Goal: Task Accomplishment & Management: Use online tool/utility

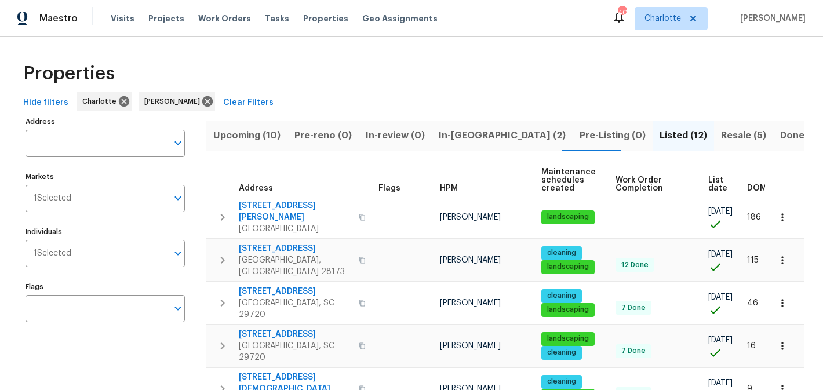
click at [253, 140] on span "Upcoming (10)" at bounding box center [246, 136] width 67 height 16
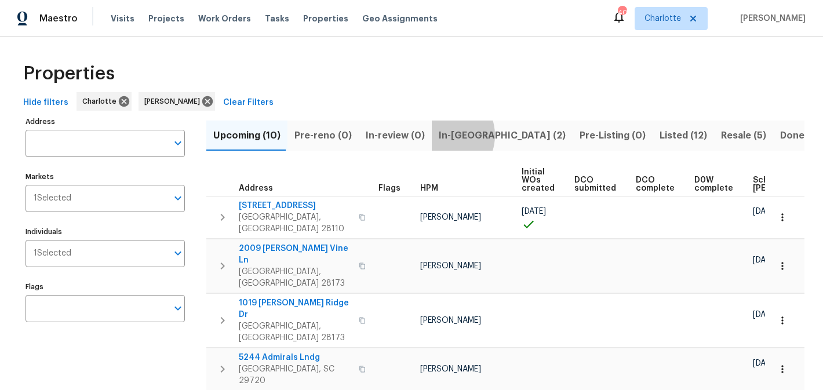
click at [439, 135] on span "In-reno (2)" at bounding box center [502, 136] width 127 height 16
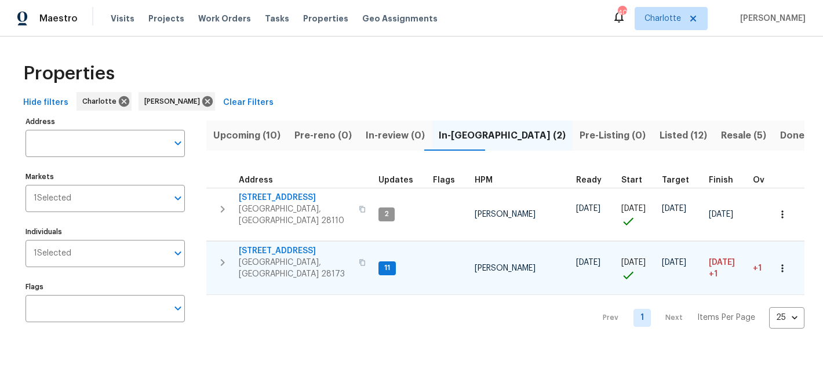
click at [272, 245] on span "431 Ranelagh Dr" at bounding box center [295, 251] width 113 height 12
click at [660, 139] on span "Listed (12)" at bounding box center [684, 136] width 48 height 16
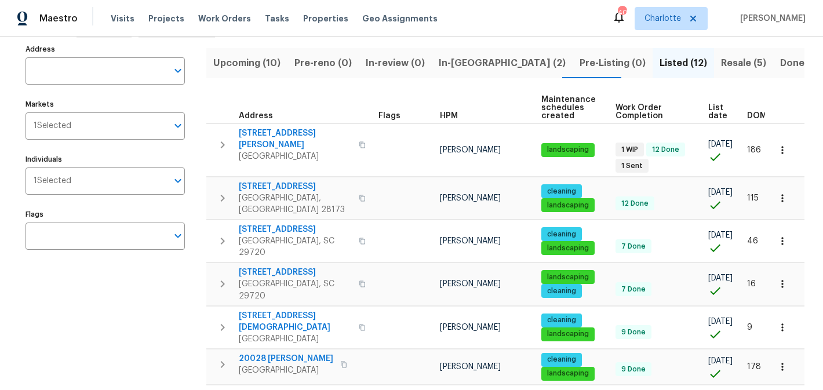
scroll to position [296, 0]
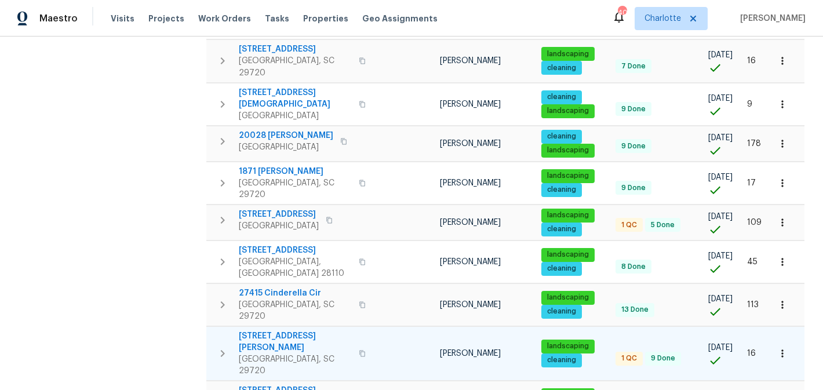
click at [267, 330] on span "2744 Lyndell Way" at bounding box center [295, 341] width 113 height 23
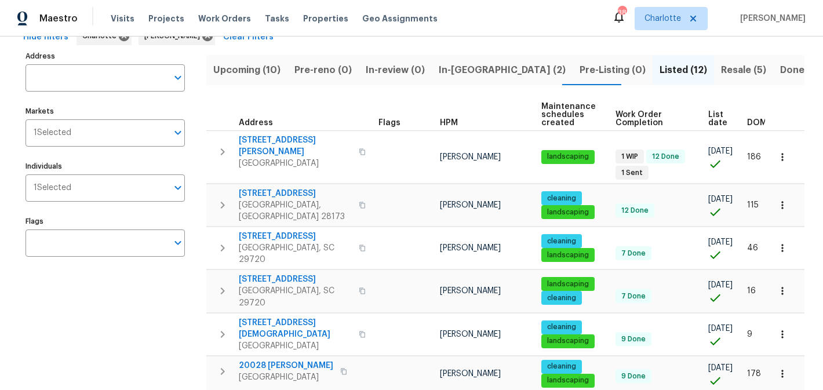
scroll to position [0, 0]
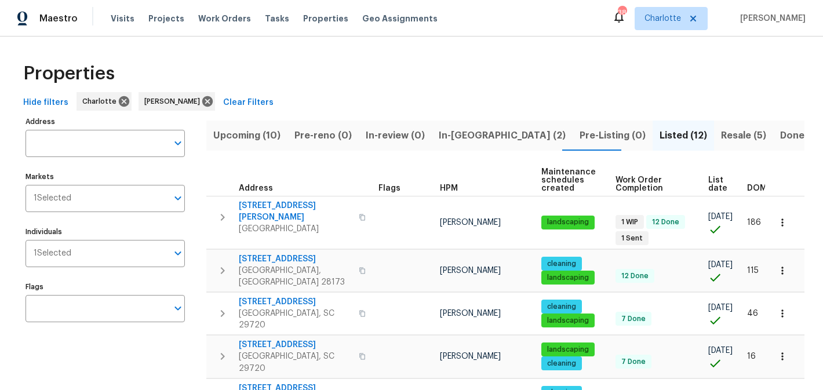
click at [721, 142] on span "Resale (5)" at bounding box center [743, 136] width 45 height 16
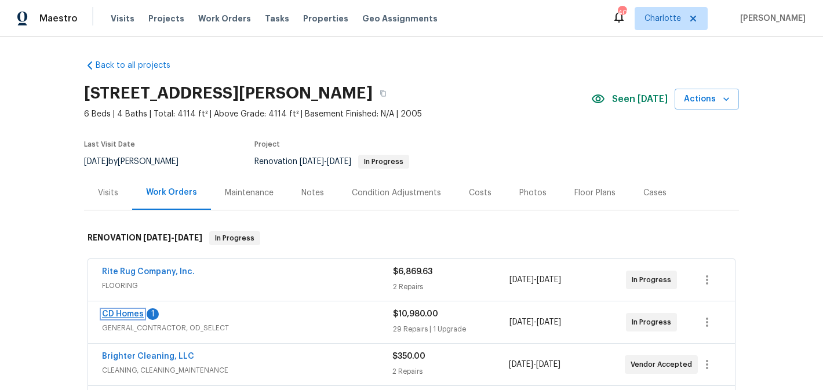
click at [111, 311] on link "CD Homes" at bounding box center [123, 314] width 42 height 8
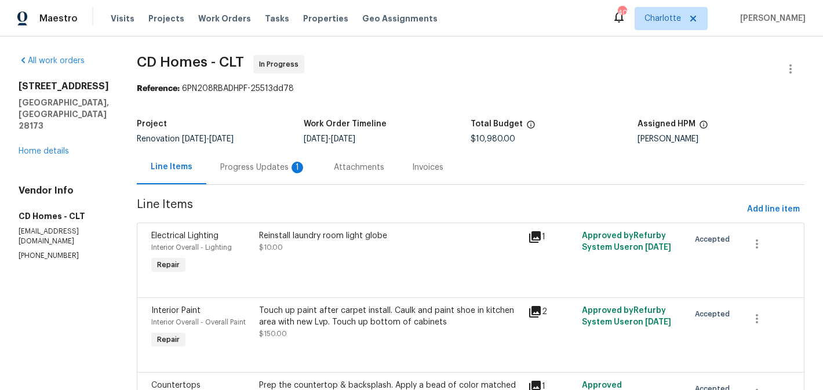
click at [256, 167] on div "Progress Updates 1" at bounding box center [263, 168] width 86 height 12
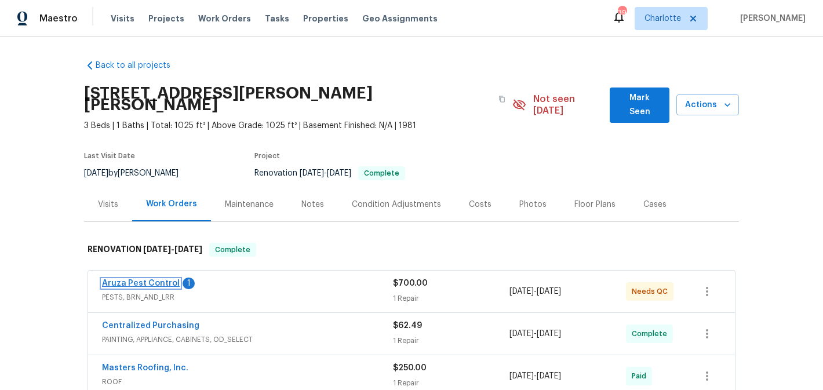
click at [142, 279] on link "Aruza Pest Control" at bounding box center [141, 283] width 78 height 8
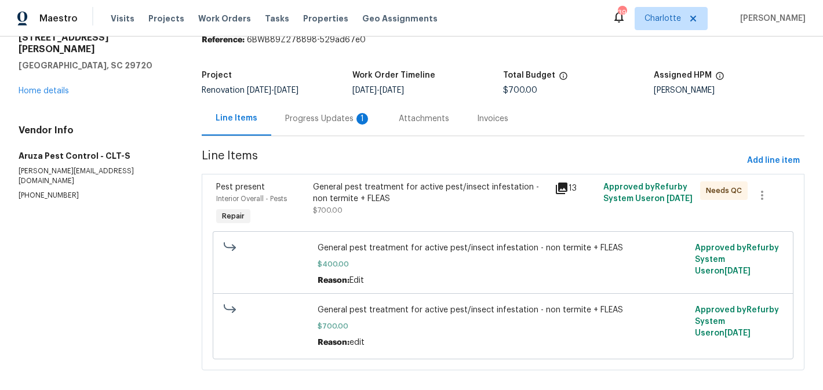
click at [303, 123] on div "Progress Updates 1" at bounding box center [328, 119] width 86 height 12
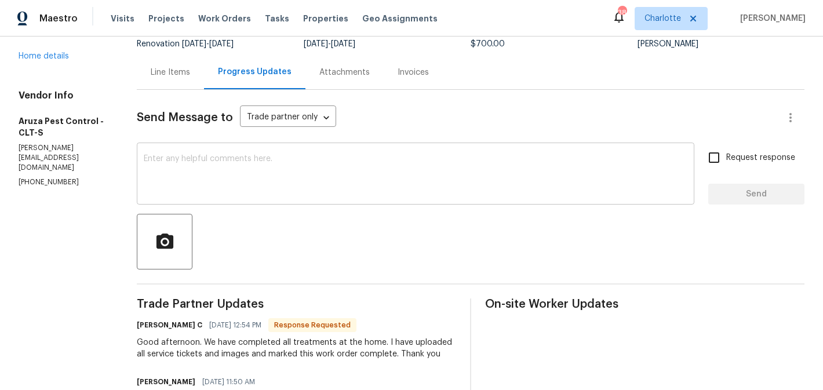
scroll to position [101, 0]
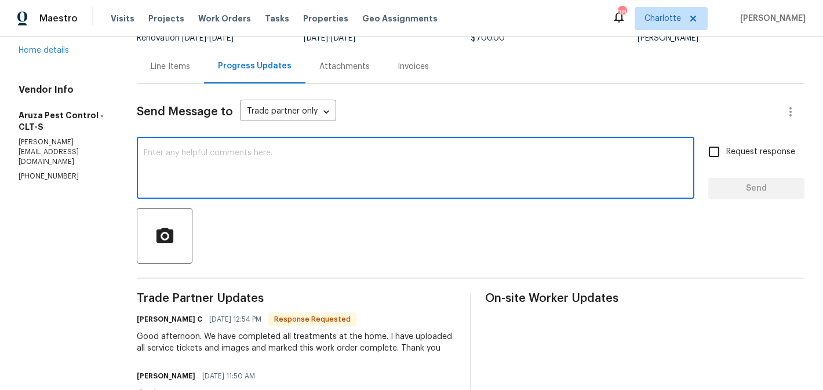
click at [241, 158] on textarea at bounding box center [416, 169] width 544 height 41
type textarea "thanks"
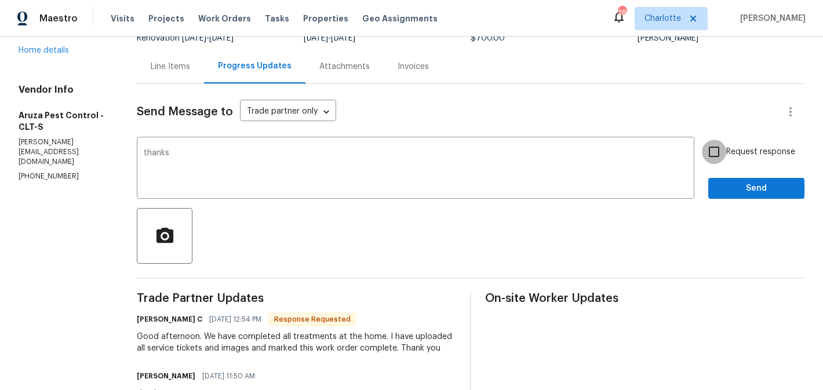
click at [725, 144] on input "Request response" at bounding box center [714, 152] width 24 height 24
checkbox input "true"
click at [751, 192] on span "Send" at bounding box center [757, 188] width 78 height 14
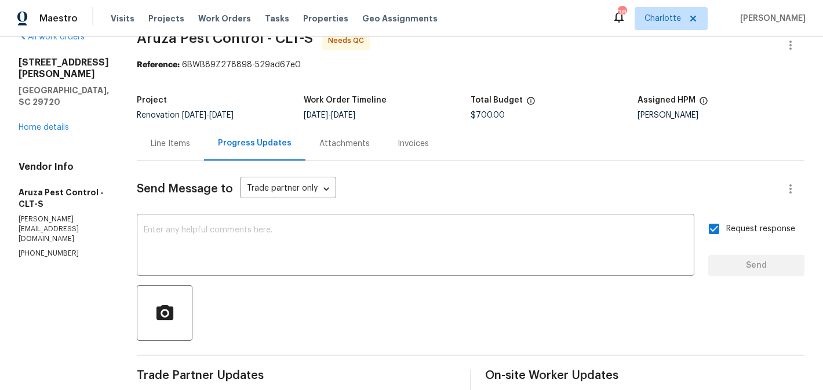
scroll to position [19, 0]
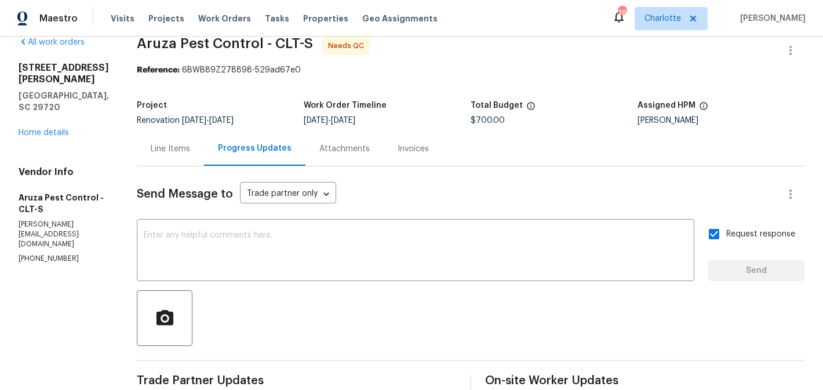
click at [173, 142] on div "Line Items" at bounding box center [170, 149] width 67 height 34
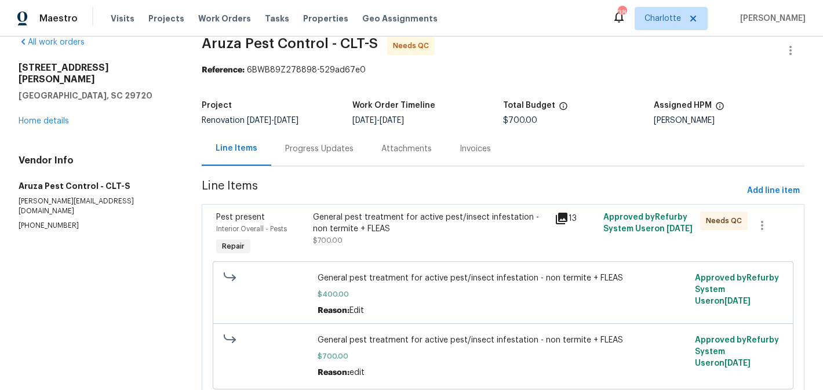
click at [428, 240] on div "General pest treatment for active pest/insect infestation - non termite + FLEAS…" at bounding box center [430, 229] width 235 height 35
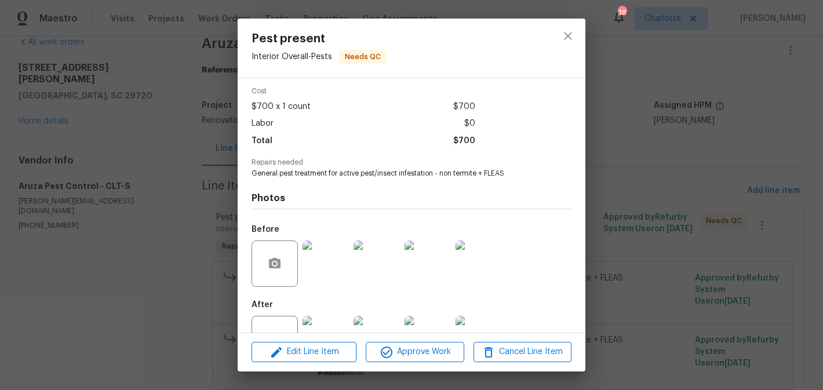
scroll to position [85, 0]
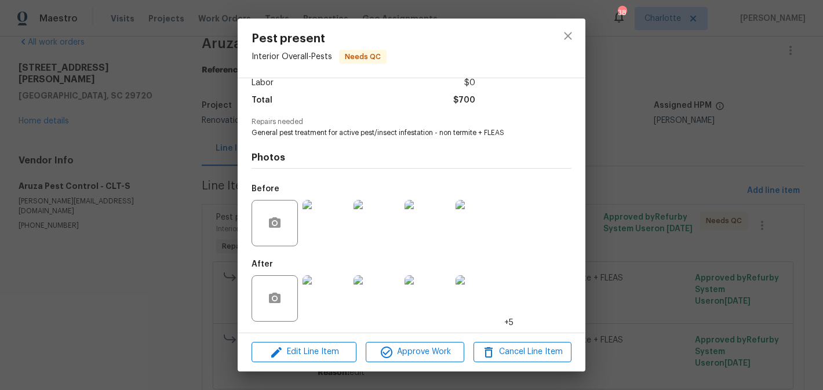
click at [340, 295] on img at bounding box center [326, 298] width 46 height 46
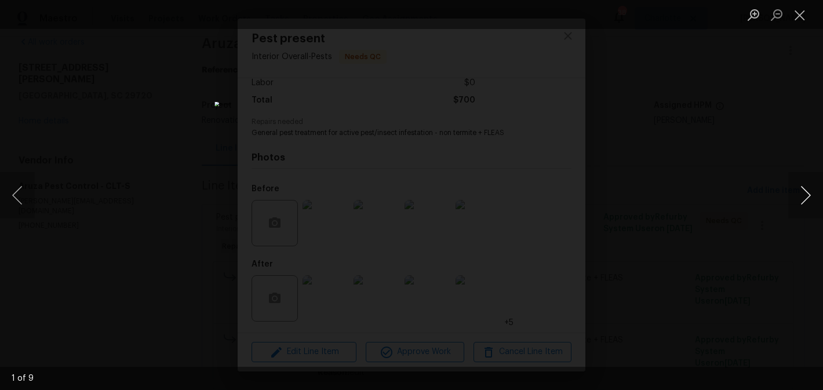
click at [810, 189] on button "Next image" at bounding box center [805, 195] width 35 height 46
click at [810, 190] on button "Next image" at bounding box center [805, 195] width 35 height 46
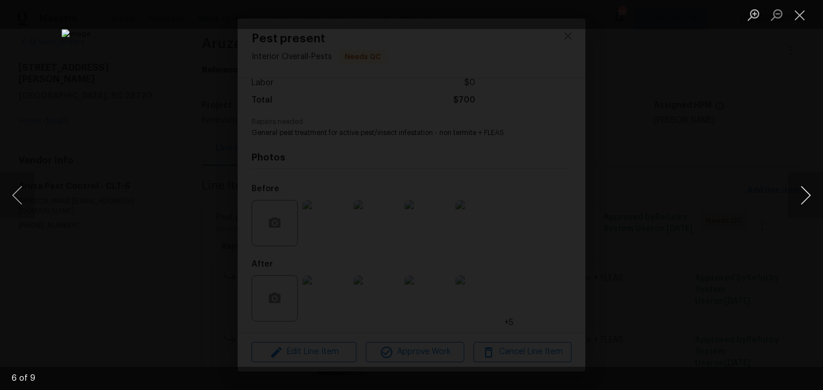
click at [810, 190] on button "Next image" at bounding box center [805, 195] width 35 height 46
click at [797, 10] on button "Close lightbox" at bounding box center [799, 15] width 23 height 20
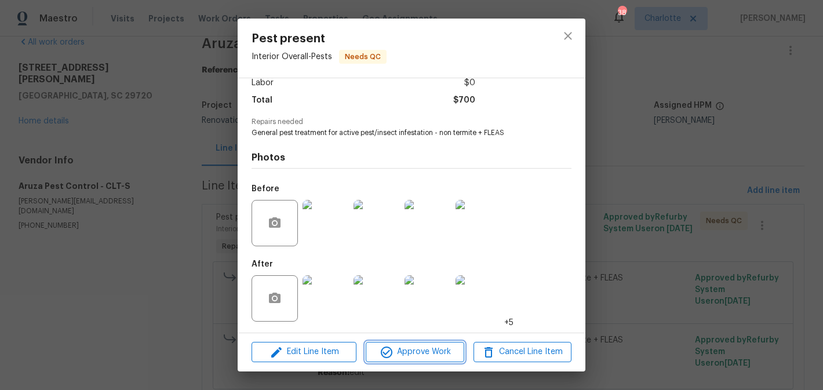
click at [429, 354] on span "Approve Work" at bounding box center [414, 352] width 91 height 14
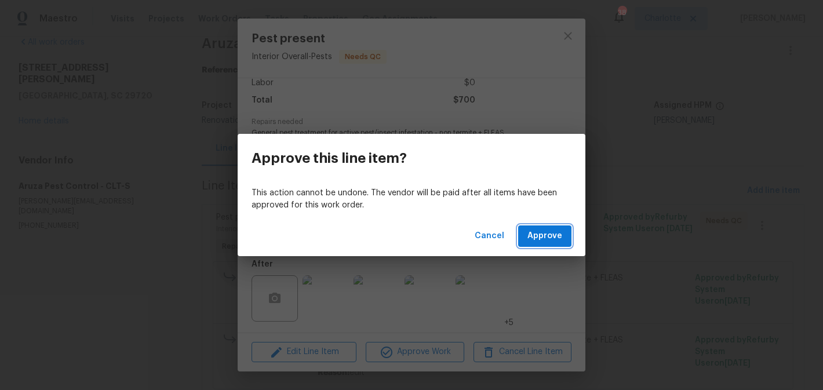
click at [548, 227] on button "Approve" at bounding box center [544, 235] width 53 height 21
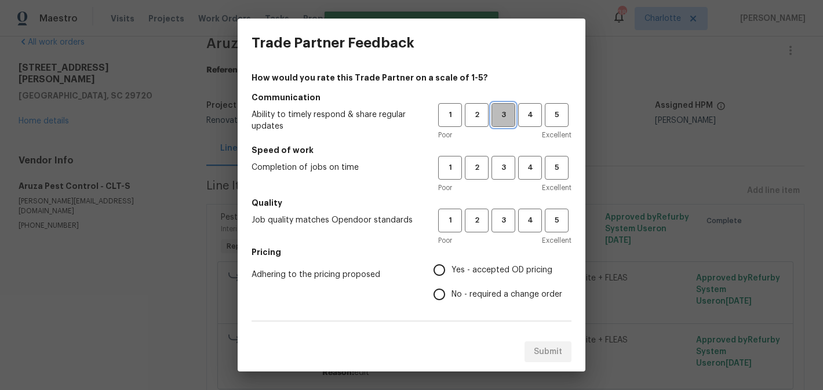
click at [505, 120] on span "3" at bounding box center [503, 114] width 21 height 13
click at [505, 165] on span "3" at bounding box center [503, 167] width 21 height 13
click at [509, 207] on h5 "Quality" at bounding box center [412, 203] width 320 height 12
click at [505, 214] on span "3" at bounding box center [503, 220] width 21 height 13
click at [497, 292] on span "No - required a change order" at bounding box center [507, 295] width 111 height 12
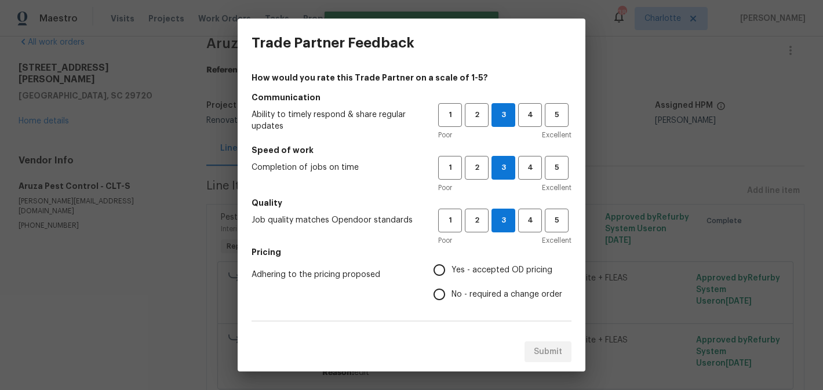
click at [452, 292] on input "No - required a change order" at bounding box center [439, 294] width 24 height 24
radio input "true"
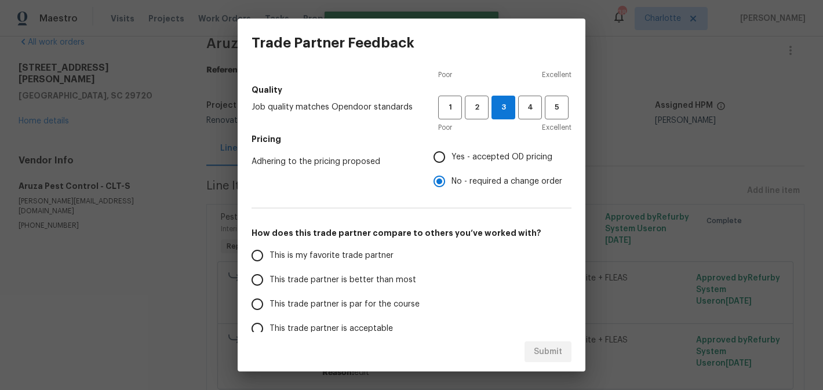
scroll to position [198, 0]
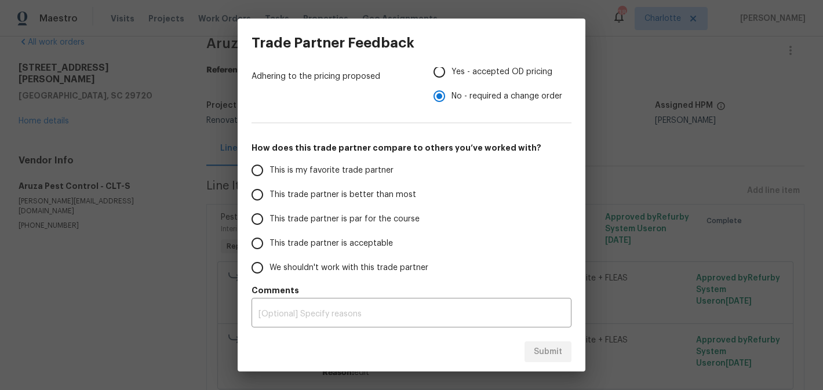
click at [319, 203] on label "This trade partner is better than most" at bounding box center [336, 195] width 183 height 24
click at [270, 203] on input "This trade partner is better than most" at bounding box center [257, 195] width 24 height 24
click at [537, 343] on button "Submit" at bounding box center [548, 351] width 47 height 21
radio input "true"
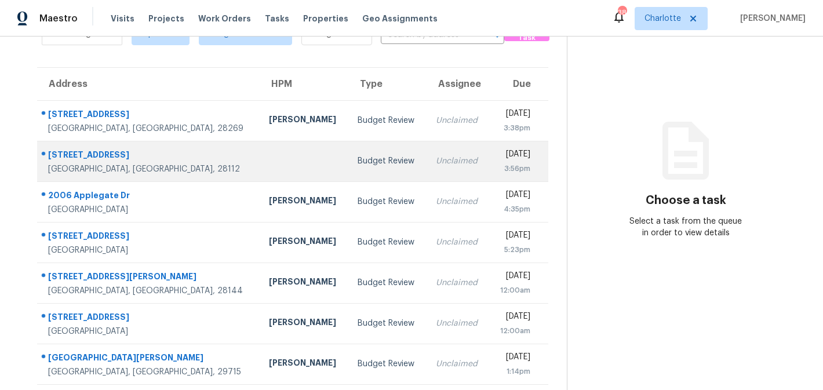
scroll to position [70, 0]
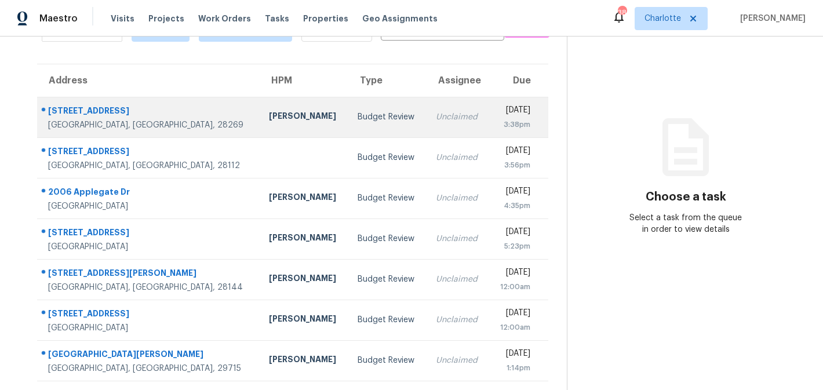
click at [489, 130] on td "[DATE] 3:38pm" at bounding box center [518, 117] width 59 height 41
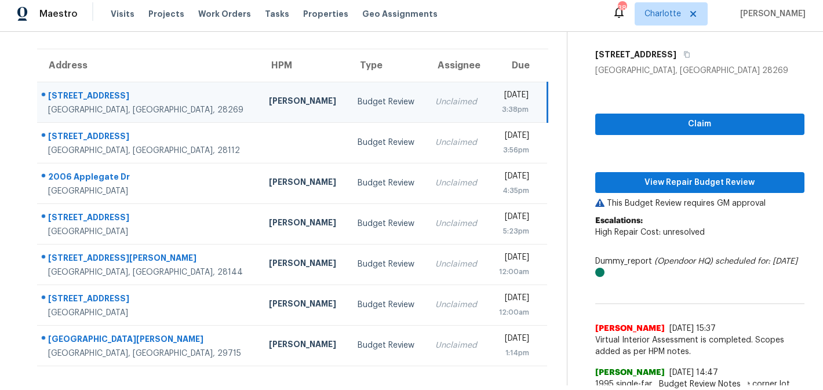
scroll to position [75, 0]
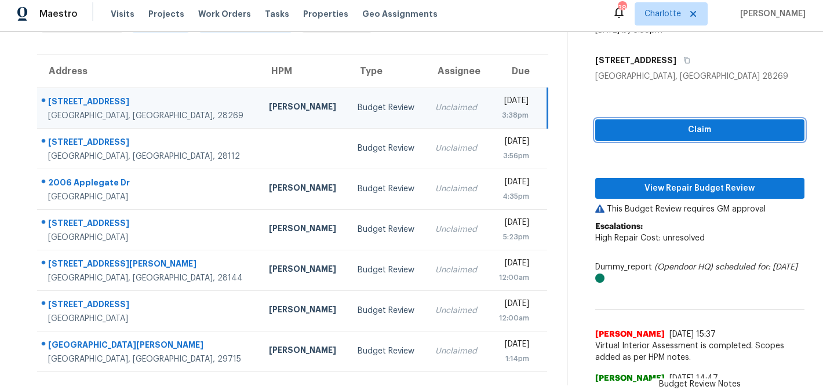
click at [675, 129] on span "Claim" at bounding box center [700, 130] width 191 height 14
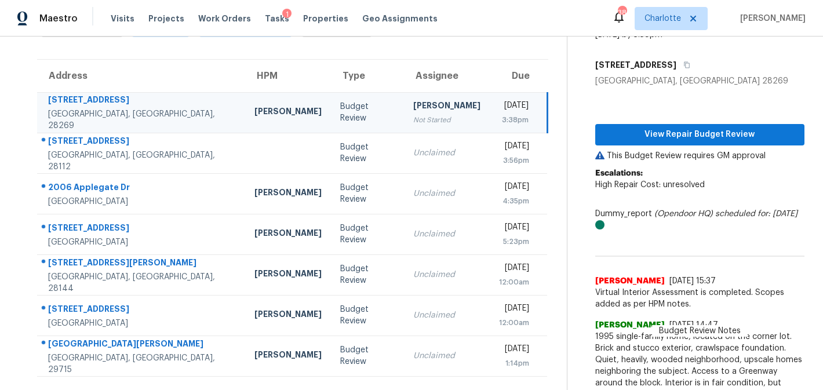
scroll to position [0, 0]
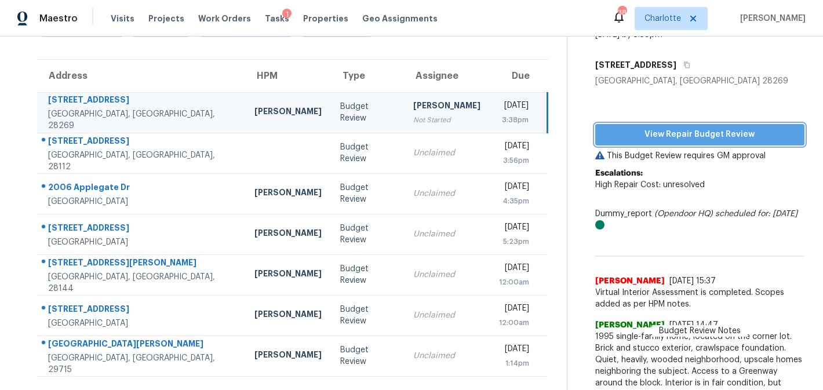
click at [682, 139] on span "View Repair Budget Review" at bounding box center [700, 135] width 191 height 14
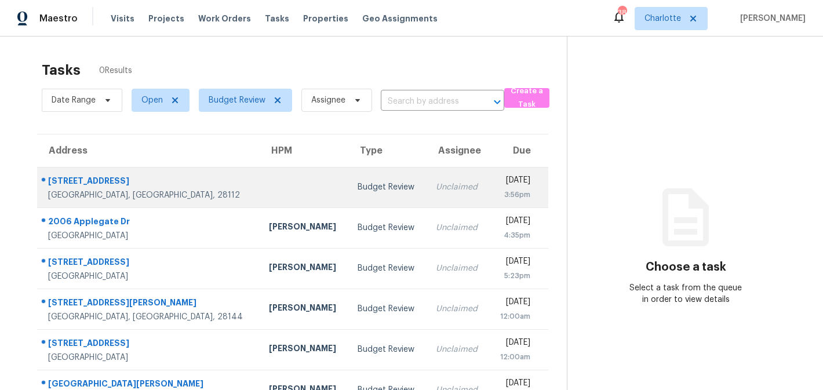
click at [427, 187] on td "Unclaimed" at bounding box center [458, 187] width 63 height 41
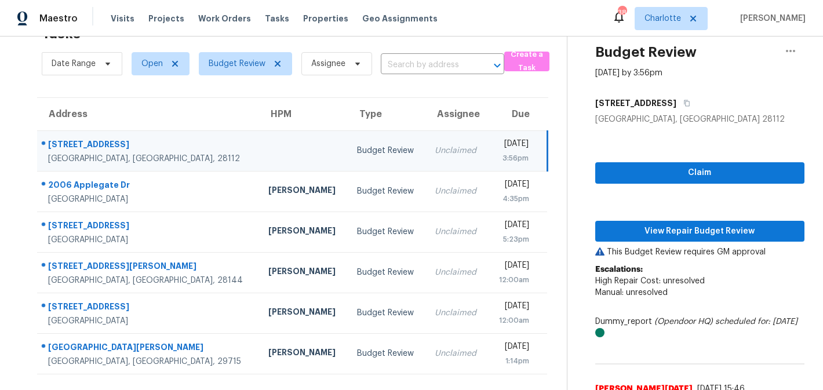
scroll to position [93, 0]
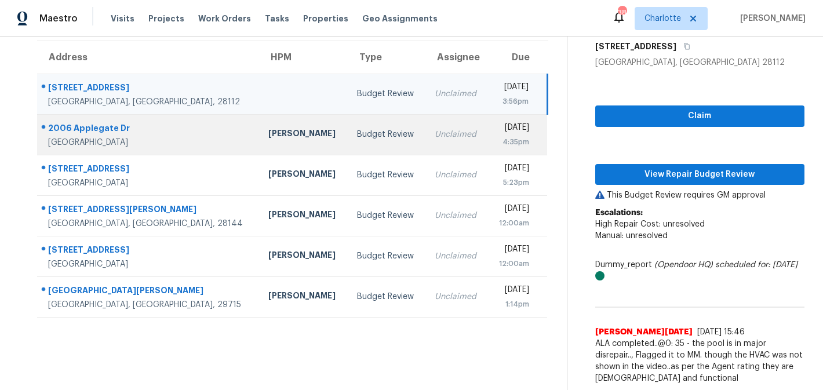
click at [425, 127] on td "Unclaimed" at bounding box center [456, 134] width 62 height 41
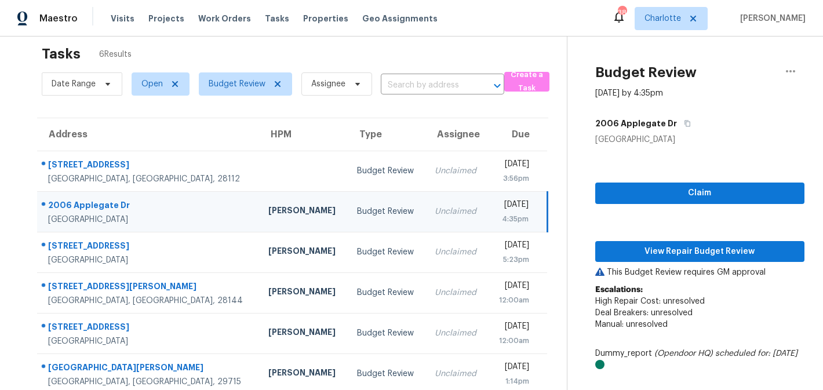
scroll to position [8, 0]
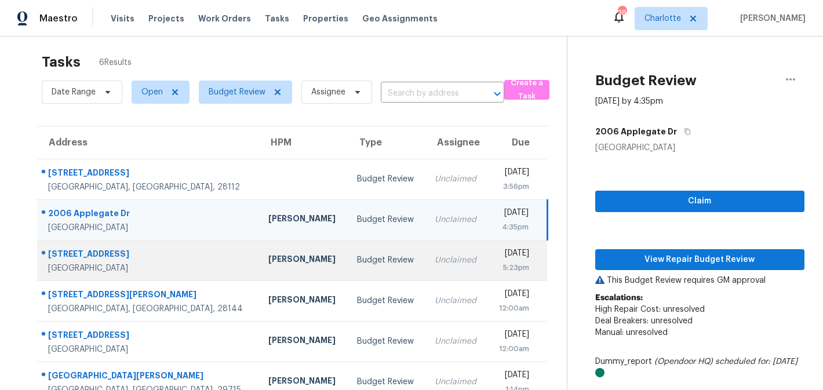
click at [425, 261] on td "Unclaimed" at bounding box center [456, 260] width 62 height 41
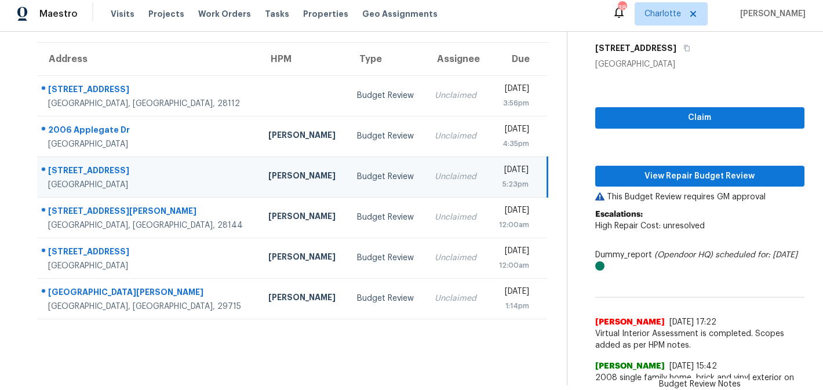
scroll to position [83, 0]
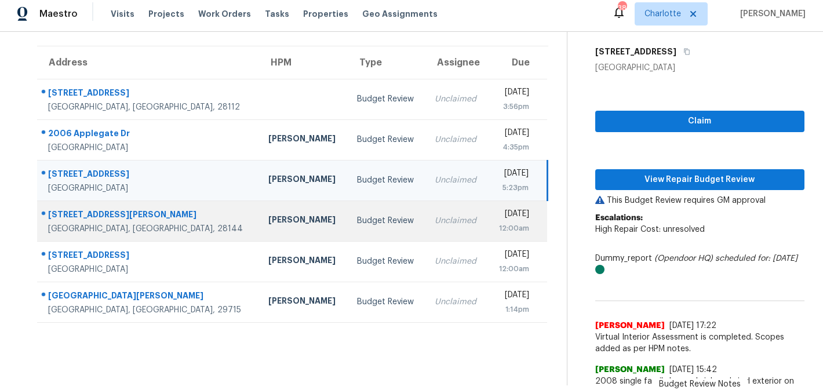
click at [357, 221] on div "Budget Review" at bounding box center [386, 221] width 59 height 12
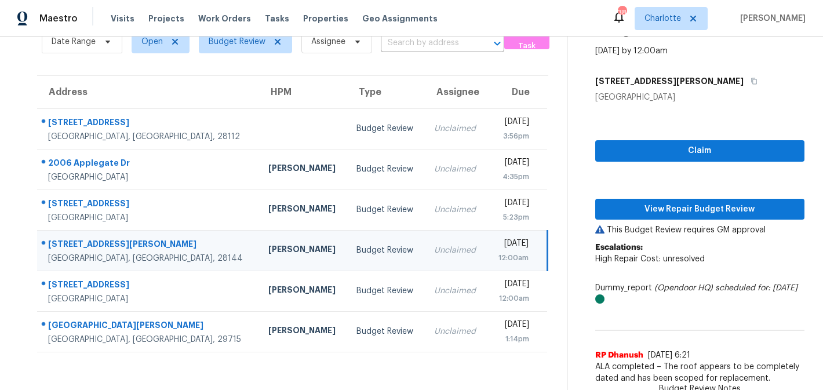
scroll to position [5, 0]
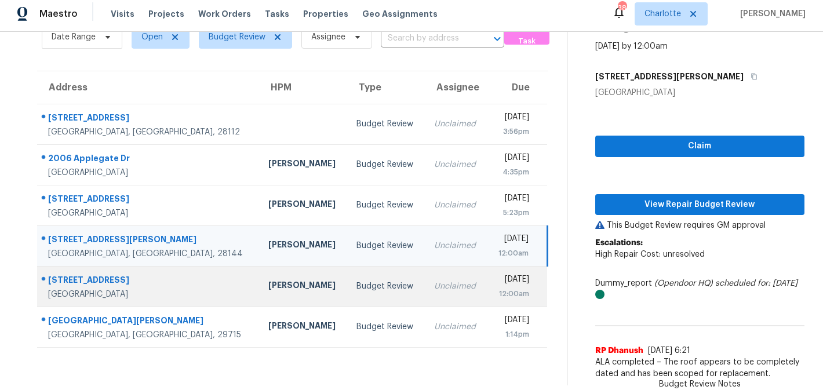
click at [425, 276] on td "Unclaimed" at bounding box center [456, 286] width 62 height 41
